Goal: Transaction & Acquisition: Download file/media

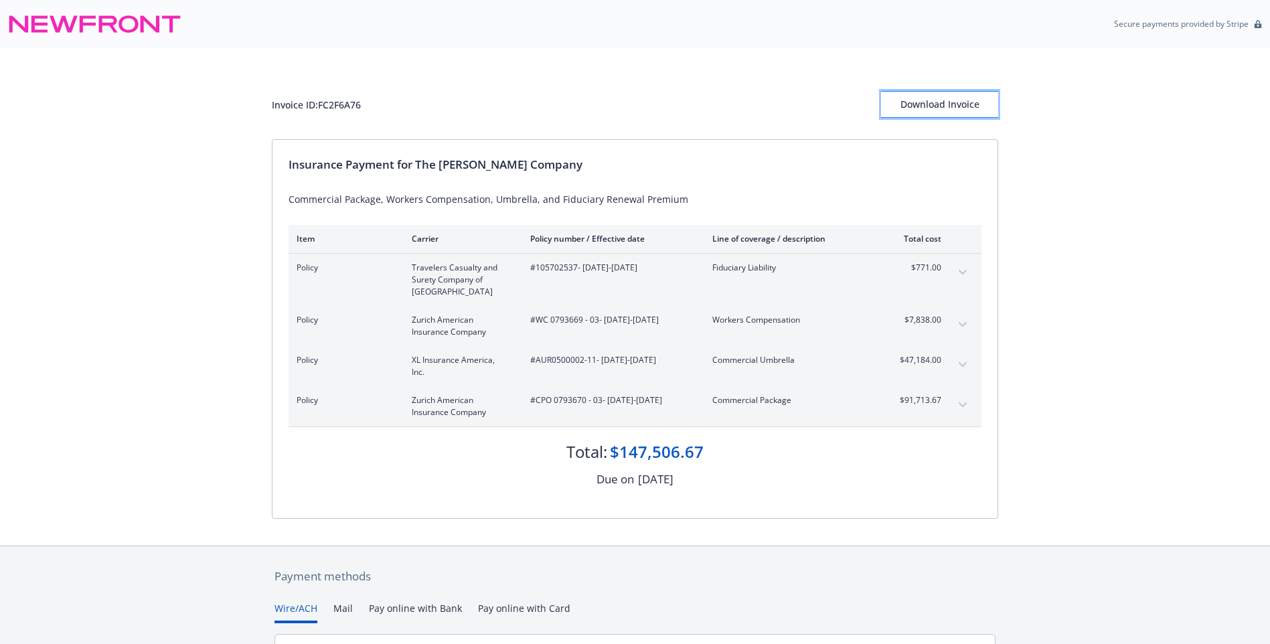
click at [933, 108] on div "Download Invoice" at bounding box center [939, 104] width 117 height 25
